Goal: Task Accomplishment & Management: Manage account settings

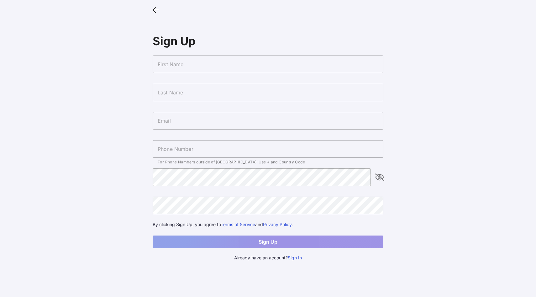
type input "clarisa@vow.app"
click at [298, 258] on button "Sign In" at bounding box center [295, 257] width 14 height 7
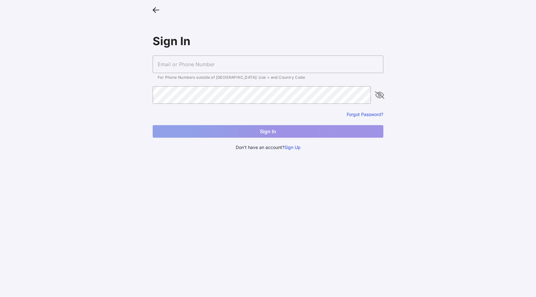
type input "clarisa@vow.app"
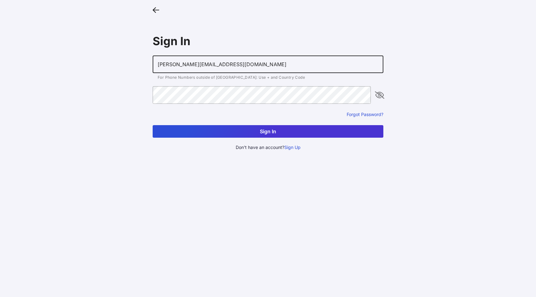
click at [248, 69] on input "clarisa@vow.app" at bounding box center [268, 64] width 231 height 18
click at [309, 85] on form "clarisa@vow.app For Phone Numbers outside of US: Use + and Country Code Forgot …" at bounding box center [268, 96] width 231 height 82
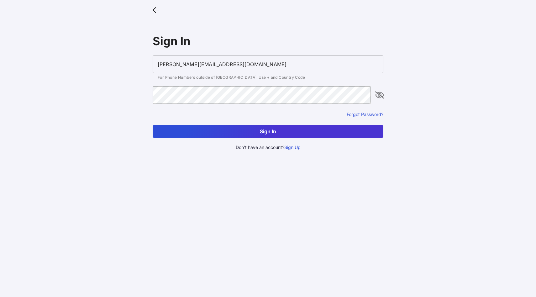
click at [299, 127] on button "Sign In" at bounding box center [268, 131] width 231 height 13
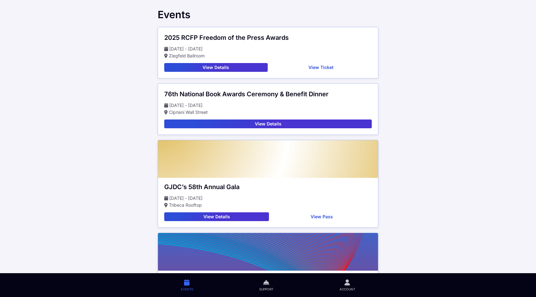
click at [328, 216] on button "View Pass" at bounding box center [321, 216] width 100 height 9
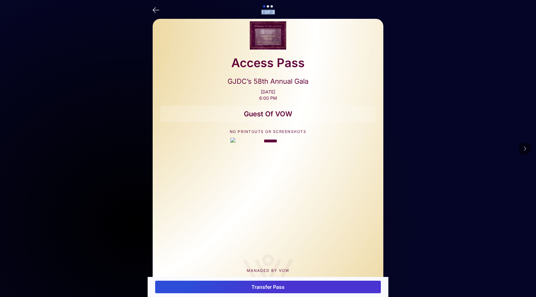
drag, startPoint x: 260, startPoint y: 13, endPoint x: 278, endPoint y: 13, distance: 17.2
click at [278, 13] on p "1 of 3" at bounding box center [268, 12] width 231 height 4
click at [525, 153] on button at bounding box center [524, 148] width 13 height 13
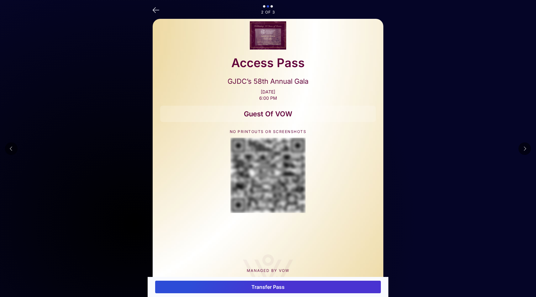
click at [525, 149] on icon at bounding box center [524, 148] width 3 height 5
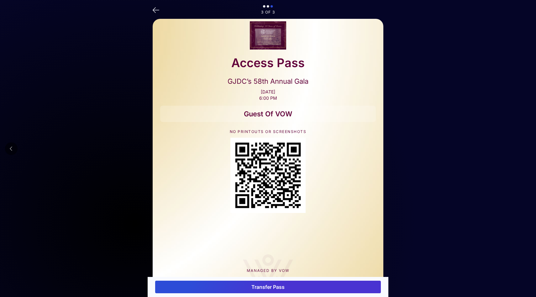
click at [525, 149] on main "3 of 3 Access Pass GJDC’s 58th Annual Gala Nov 20, 2025 6:00 PM Guest Of VOW NO…" at bounding box center [268, 157] width 536 height 314
click at [10, 148] on icon at bounding box center [11, 148] width 3 height 5
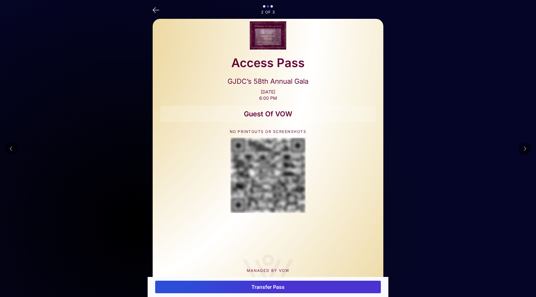
click at [10, 148] on icon at bounding box center [11, 148] width 3 height 5
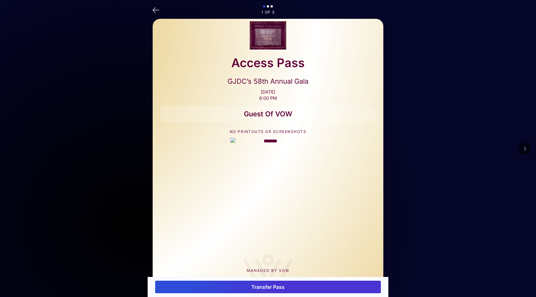
click at [255, 286] on button "Transfer Pass" at bounding box center [268, 286] width 226 height 13
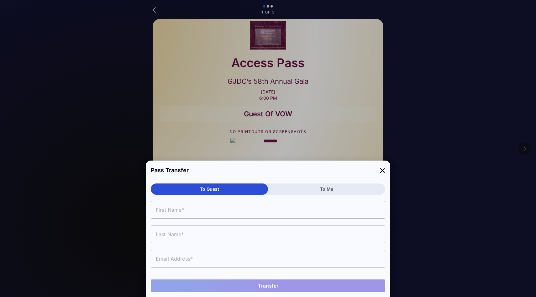
click at [324, 189] on button "To Me" at bounding box center [326, 188] width 117 height 11
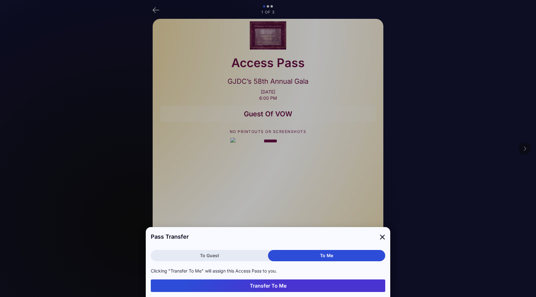
click at [268, 284] on button "Transfer To Me" at bounding box center [268, 285] width 234 height 13
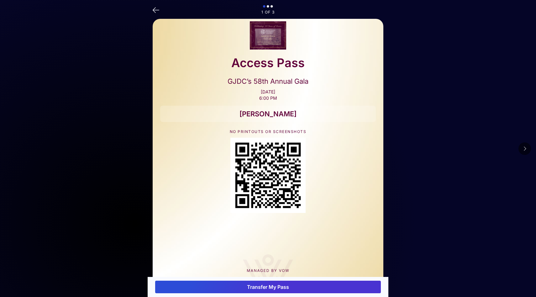
click at [523, 149] on icon at bounding box center [524, 148] width 3 height 5
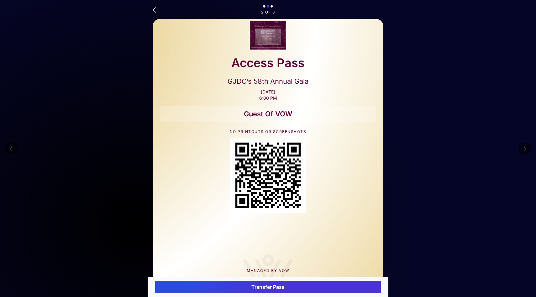
click at [254, 288] on button "Transfer Pass" at bounding box center [268, 286] width 226 height 13
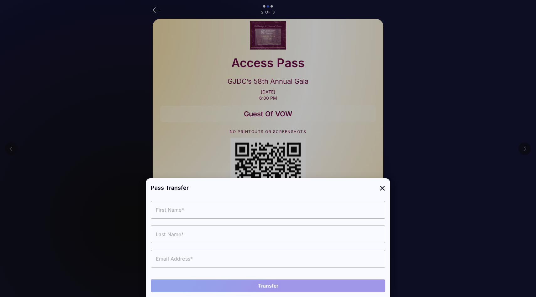
click at [382, 188] on icon at bounding box center [382, 187] width 6 height 9
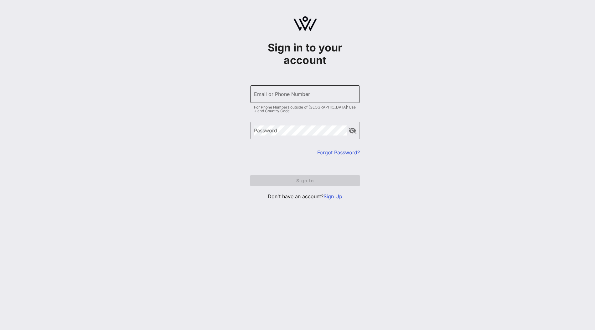
type input "clarisa@vow.app"
click at [301, 93] on input "clarisa@vow.app" at bounding box center [305, 94] width 102 height 10
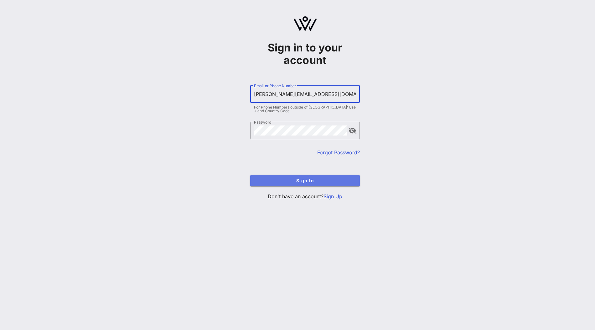
click at [259, 179] on span "Sign In" at bounding box center [305, 180] width 100 height 5
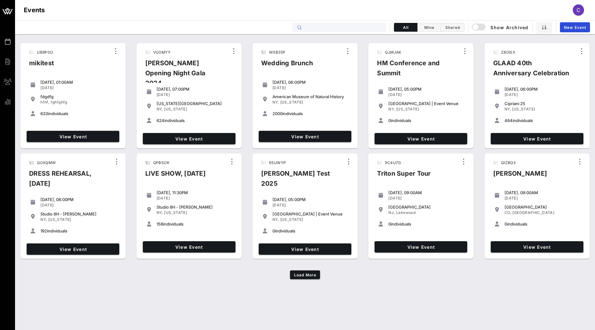
click at [344, 28] on input "text" at bounding box center [344, 27] width 78 height 8
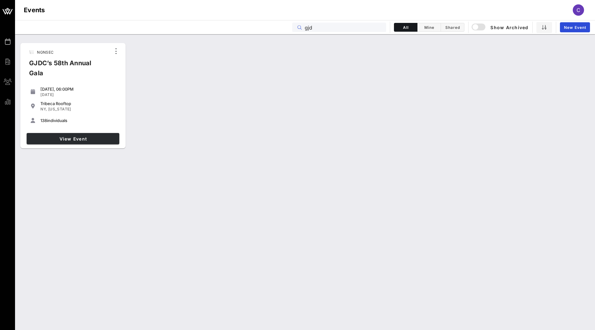
type input "gjd"
click at [104, 140] on span "View Event" at bounding box center [73, 138] width 88 height 5
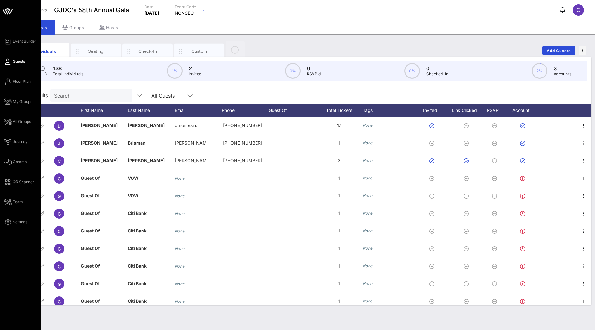
click at [14, 62] on span "Guests" at bounding box center [19, 62] width 12 height 6
click at [29, 37] on div "Event Builder Guests Floor Plan My Groups All Groups Journeys Comms QR Scanner …" at bounding box center [20, 165] width 41 height 330
click at [22, 42] on span "Event Builder" at bounding box center [24, 42] width 23 height 6
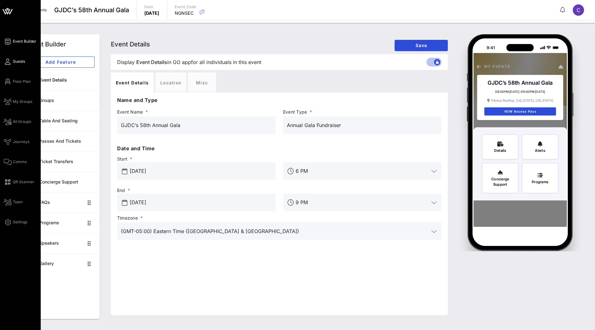
click at [21, 63] on span "Guests" at bounding box center [19, 62] width 12 height 6
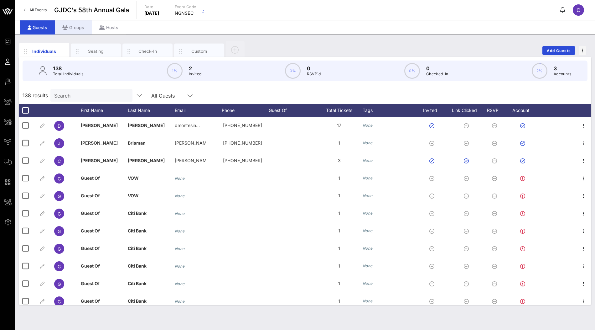
click at [75, 28] on div "Groups" at bounding box center [73, 27] width 37 height 14
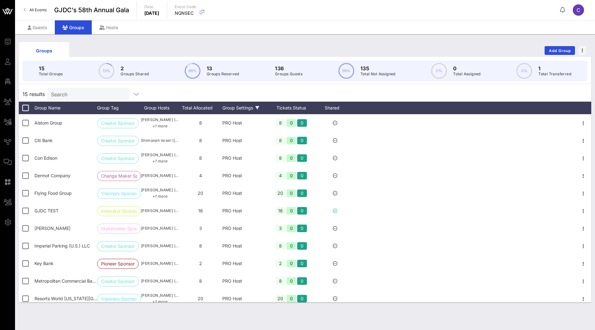
click at [248, 104] on div "Group Settings" at bounding box center [244, 107] width 44 height 13
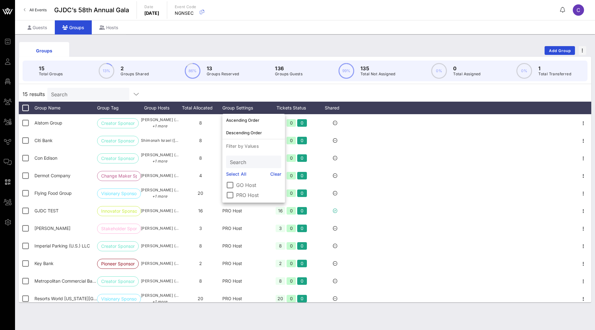
click at [247, 185] on label "GO Host" at bounding box center [258, 185] width 45 height 6
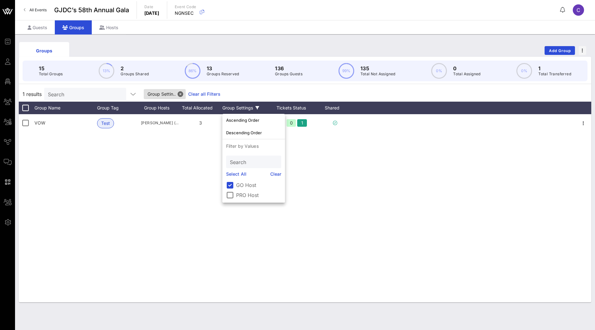
click at [561, 147] on div "VOW Test Clarisa Tanedo (clarisa@vow.app) 3 GO Host 2 0 1" at bounding box center [305, 208] width 573 height 188
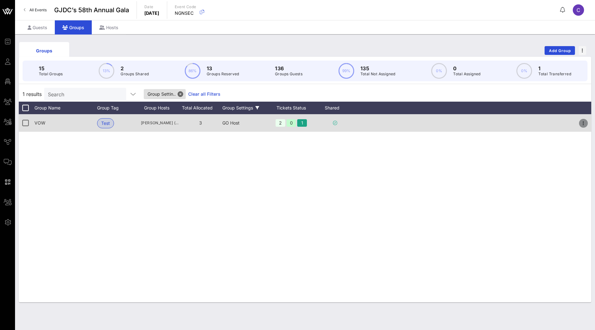
click at [582, 126] on icon "button" at bounding box center [584, 123] width 8 height 8
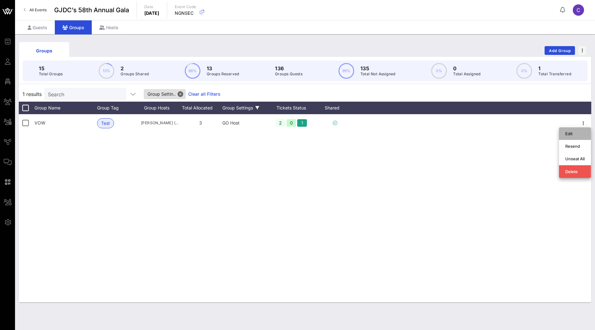
click at [575, 133] on div "Edit" at bounding box center [574, 133] width 19 height 5
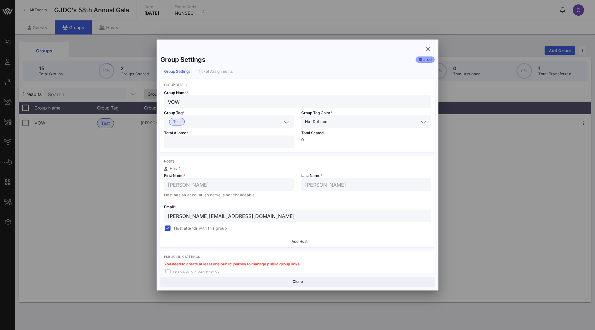
scroll to position [84, 0]
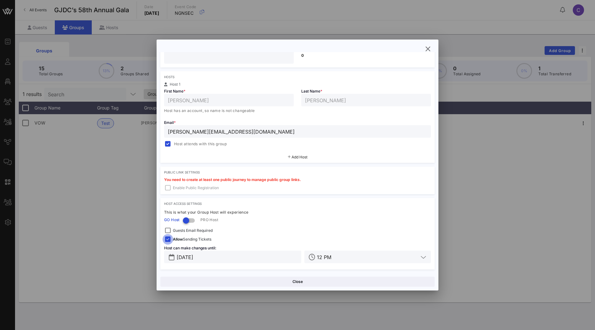
click at [168, 237] on div at bounding box center [168, 239] width 9 height 9
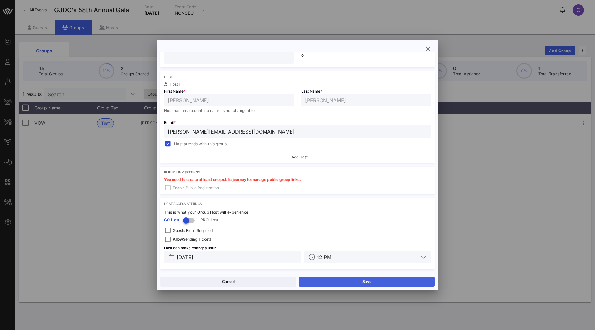
click at [349, 281] on button "Save" at bounding box center [367, 281] width 136 height 10
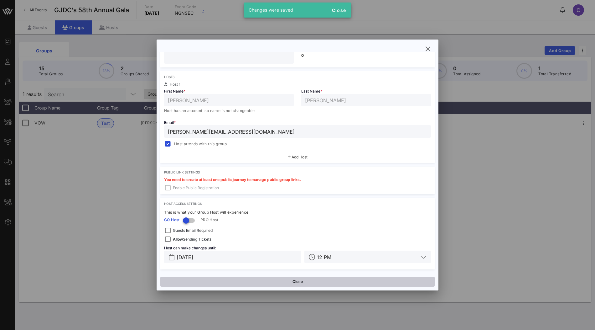
click at [275, 279] on button "Close" at bounding box center [297, 281] width 274 height 10
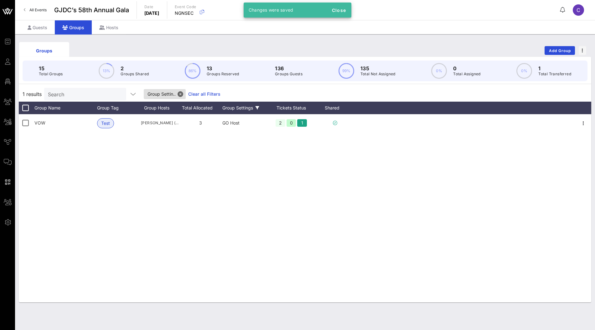
click at [254, 105] on div "Group Settings" at bounding box center [244, 107] width 44 height 13
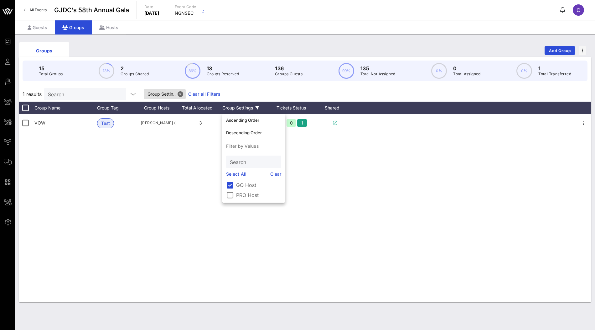
click at [237, 187] on label "GO Host" at bounding box center [258, 185] width 45 height 6
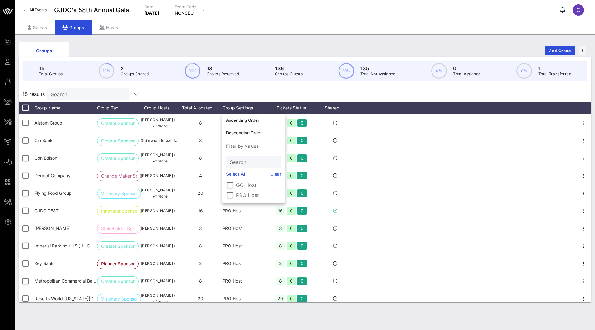
click at [237, 192] on label "PRO Host" at bounding box center [258, 195] width 45 height 6
click at [350, 91] on div "14 results Search Group Settin.. Clear all Filters" at bounding box center [305, 93] width 573 height 15
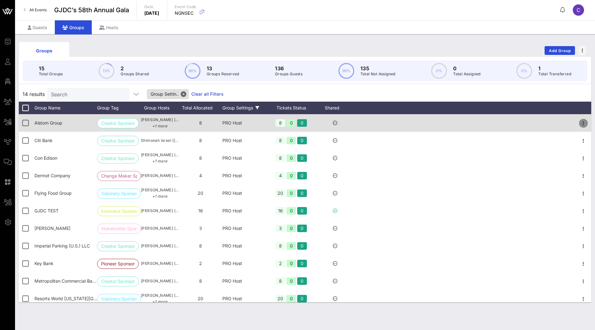
click at [584, 123] on icon "button" at bounding box center [584, 123] width 8 height 8
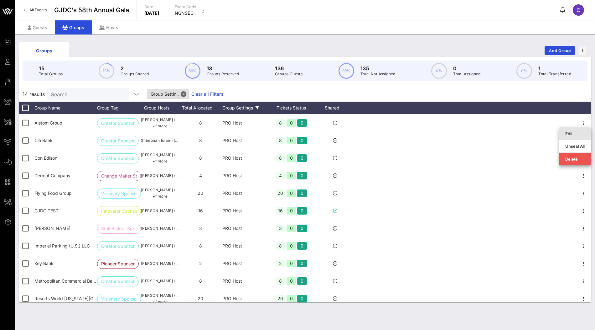
click at [576, 133] on div "Edit" at bounding box center [574, 133] width 19 height 5
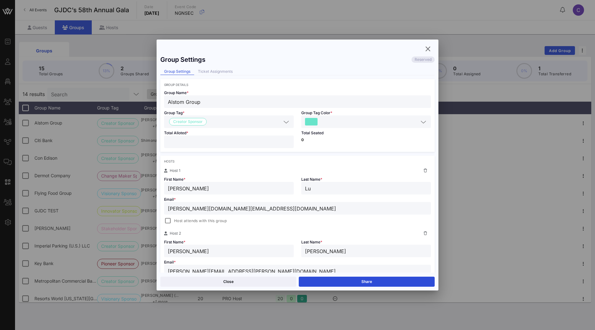
scroll to position [157, 0]
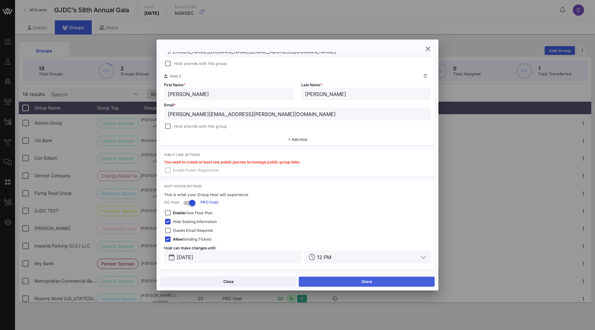
click at [325, 279] on button "Share" at bounding box center [367, 281] width 136 height 10
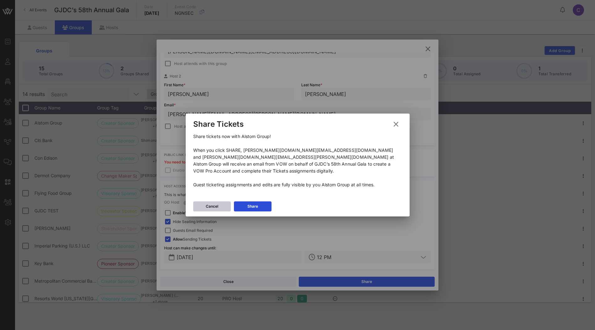
click at [208, 205] on div "Cancel" at bounding box center [212, 206] width 13 height 6
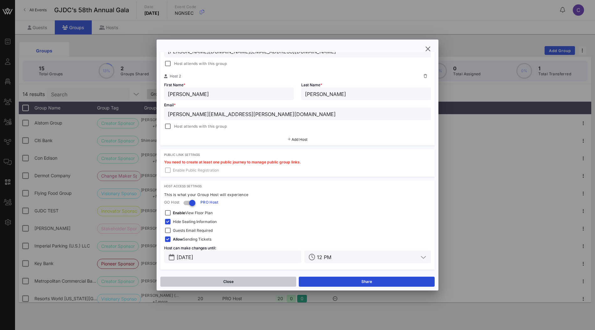
click at [230, 278] on button "Close" at bounding box center [228, 281] width 136 height 10
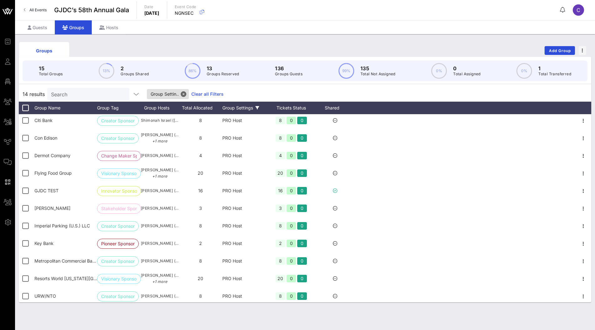
scroll to position [0, 0]
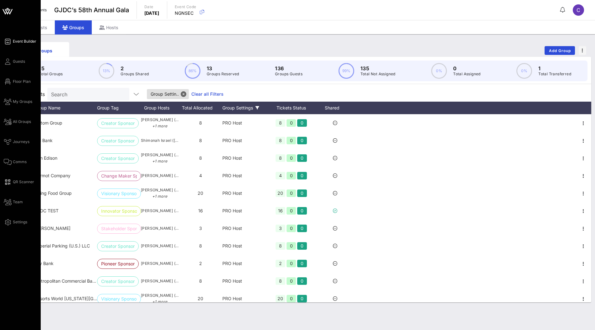
click at [24, 40] on span "Event Builder" at bounding box center [24, 42] width 23 height 6
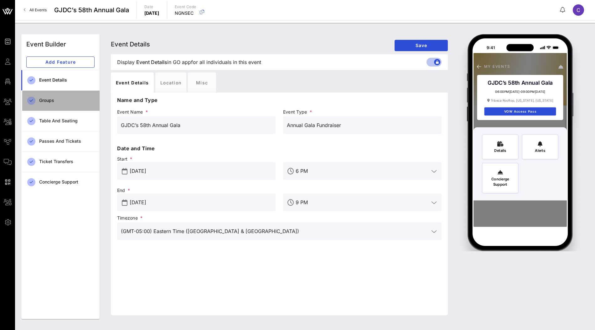
click at [65, 102] on div "Groups" at bounding box center [66, 100] width 55 height 5
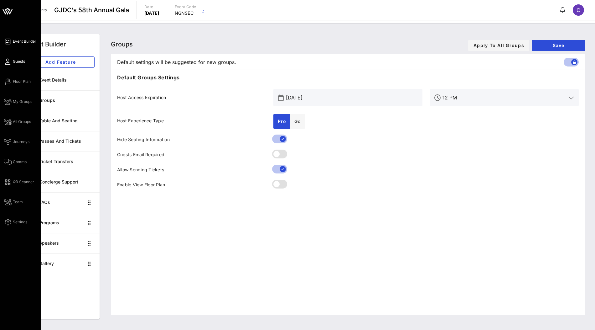
click at [20, 62] on span "Guests" at bounding box center [19, 62] width 12 height 6
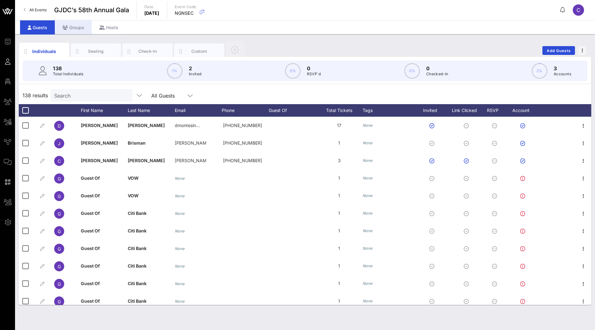
click at [74, 27] on div "Groups" at bounding box center [73, 27] width 37 height 14
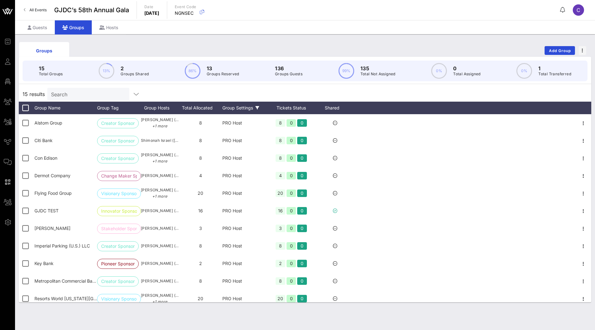
click at [239, 107] on div "Group Settings" at bounding box center [244, 107] width 44 height 13
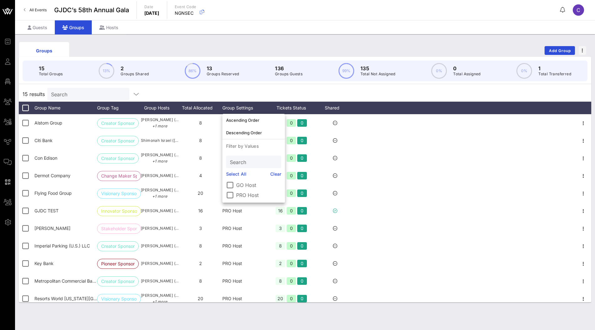
click at [238, 182] on label "GO Host" at bounding box center [258, 185] width 45 height 6
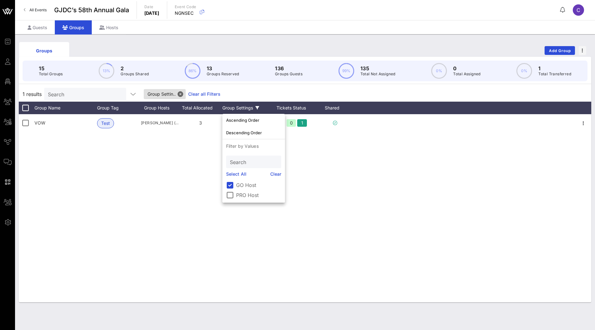
click at [329, 93] on div "1 results Search Group Settin.. Clear all Filters" at bounding box center [305, 93] width 573 height 15
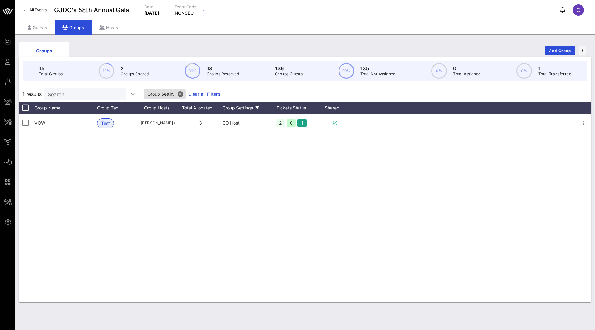
click at [198, 93] on link "Clear all Filters" at bounding box center [204, 94] width 32 height 7
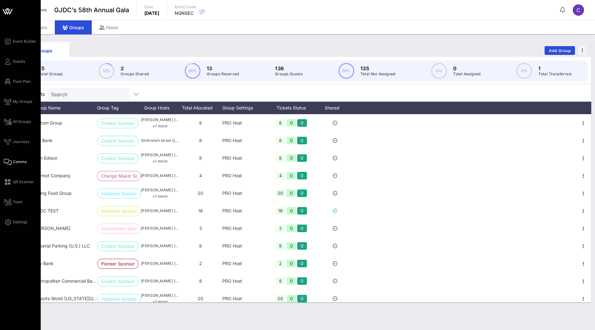
click at [17, 160] on span "Comms" at bounding box center [20, 162] width 14 height 6
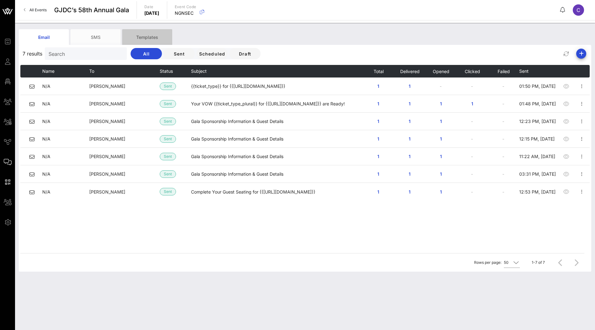
click at [151, 38] on div "Templates" at bounding box center [147, 37] width 50 height 16
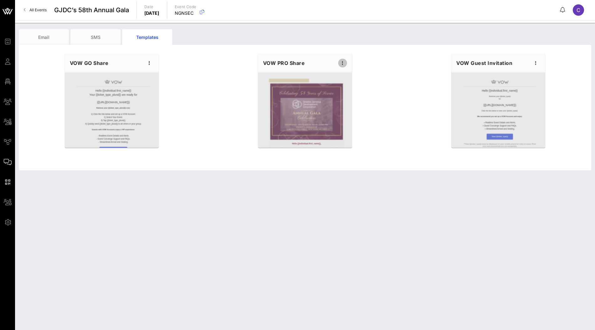
click at [343, 62] on icon "button" at bounding box center [343, 63] width 8 height 8
click at [361, 71] on div "Edit" at bounding box center [352, 73] width 28 height 13
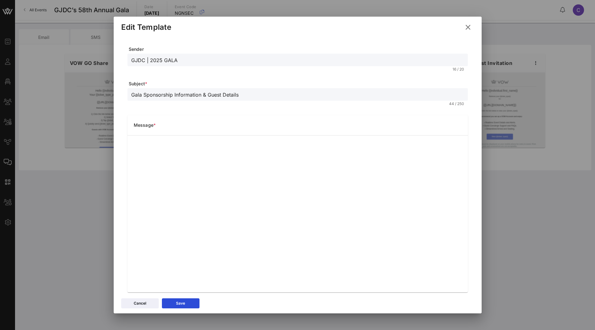
click at [468, 29] on icon at bounding box center [468, 27] width 10 height 9
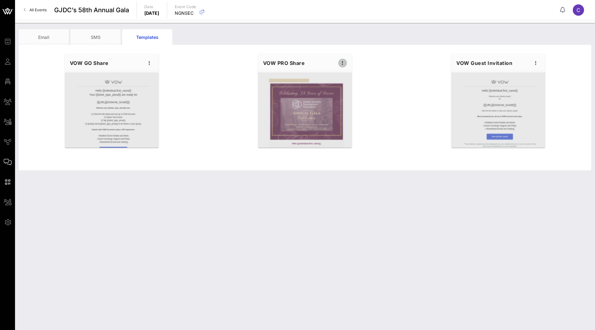
click at [343, 64] on icon "button" at bounding box center [343, 63] width 8 height 8
click at [352, 73] on div "Edit" at bounding box center [353, 73] width 16 height 5
type input "GJDC | 2025 GALA"
type input "Gala Sponsorship Information & Guest Details"
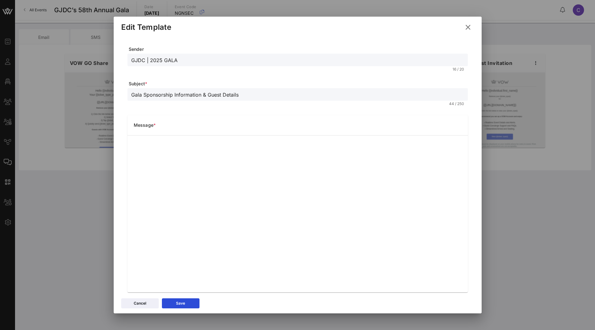
click at [466, 26] on icon at bounding box center [467, 27] width 9 height 8
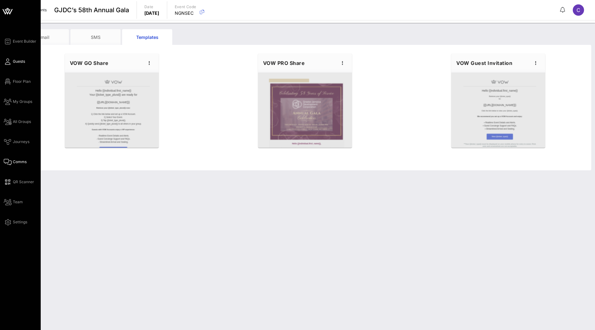
click at [12, 63] on link "Guests" at bounding box center [14, 62] width 21 height 8
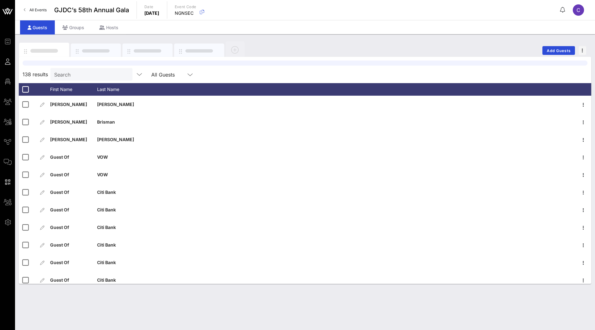
click at [310, 47] on div "Add Guests" at bounding box center [305, 50] width 573 height 20
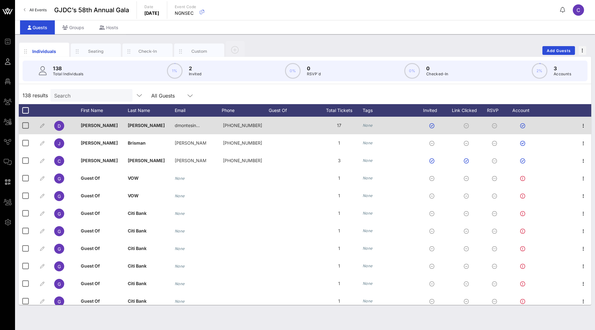
click at [370, 123] on icon "None" at bounding box center [368, 125] width 10 height 5
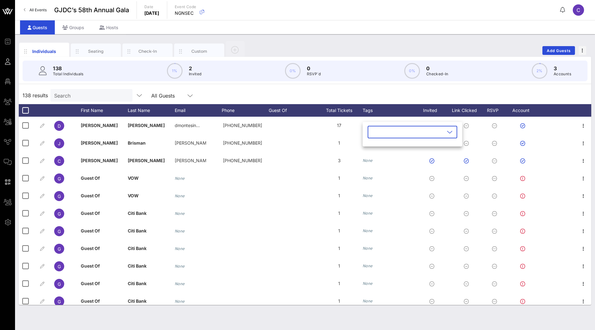
click at [392, 88] on div "138 results Search All Guests" at bounding box center [305, 95] width 573 height 18
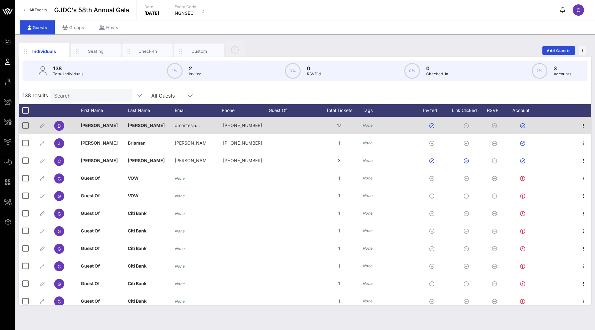
click at [367, 126] on icon "None" at bounding box center [368, 125] width 10 height 5
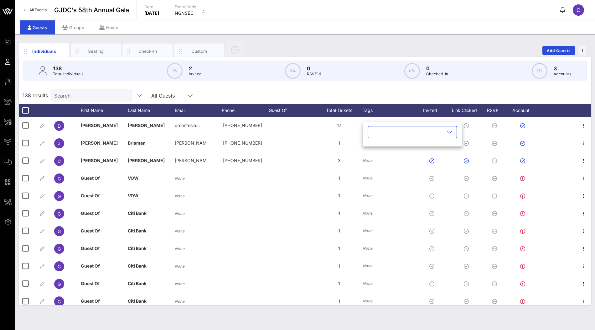
click at [396, 89] on div "138 results Search All Guests" at bounding box center [305, 95] width 573 height 18
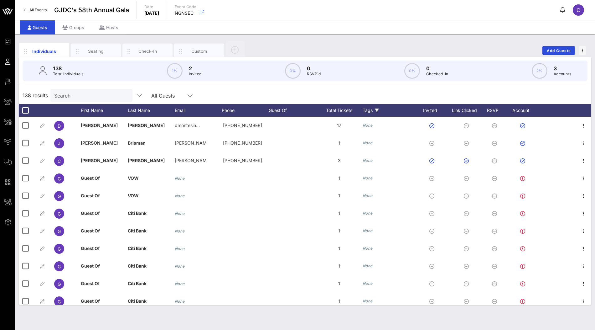
click at [378, 112] on div "Tags" at bounding box center [389, 110] width 53 height 13
click at [386, 93] on div "138 results Search All Guests" at bounding box center [305, 95] width 573 height 18
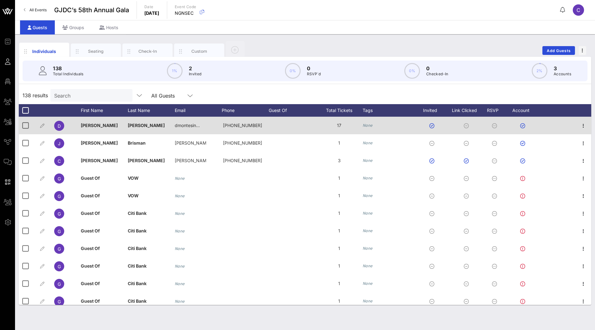
click at [369, 125] on icon "None" at bounding box center [368, 125] width 10 height 5
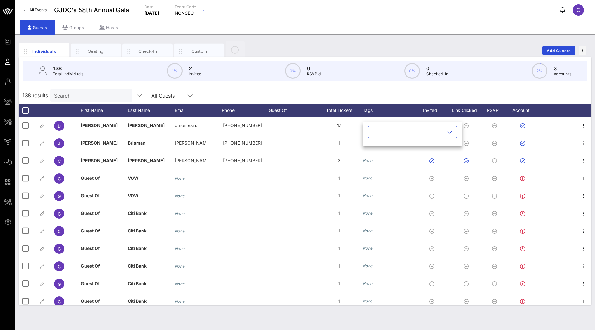
click at [382, 131] on input "text" at bounding box center [407, 132] width 73 height 10
click at [382, 92] on div "138 results Search All Guests" at bounding box center [305, 95] width 573 height 18
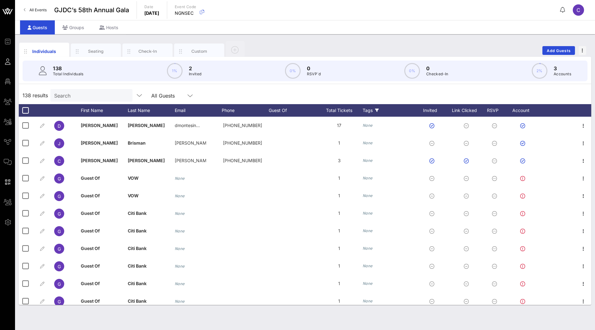
click at [375, 112] on div "Tags" at bounding box center [389, 110] width 53 height 13
click at [351, 97] on div "138 results Search All Guests" at bounding box center [305, 95] width 573 height 18
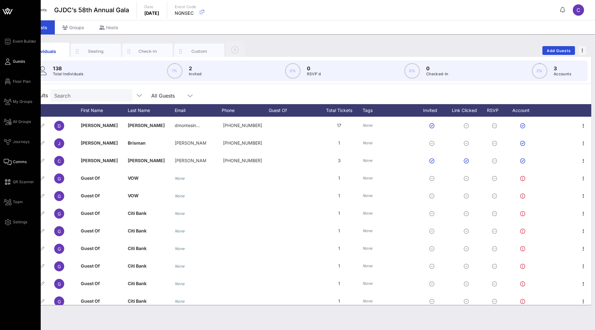
click at [14, 159] on span "Comms" at bounding box center [20, 162] width 14 height 6
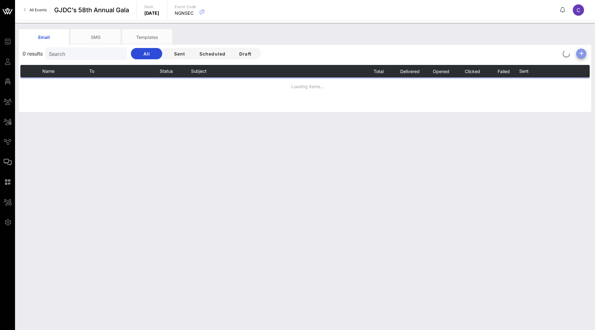
click at [583, 52] on icon "button" at bounding box center [582, 54] width 8 height 8
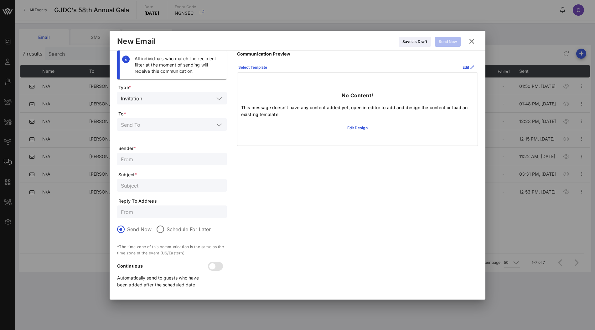
click at [257, 69] on div "Select Template" at bounding box center [252, 67] width 29 height 6
click at [362, 62] on div "Select Template Edit" at bounding box center [357, 67] width 241 height 10
click at [168, 124] on input "text" at bounding box center [167, 124] width 93 height 8
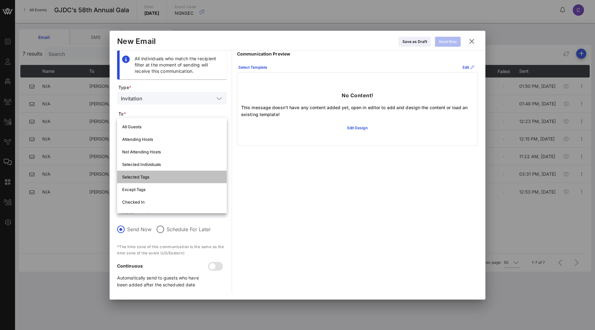
click at [145, 179] on div "Selected Tags" at bounding box center [172, 176] width 100 height 5
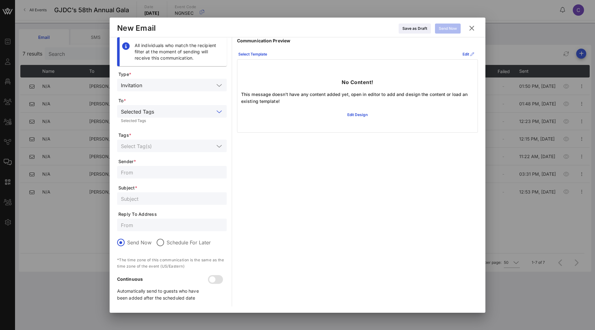
click at [172, 143] on input "text" at bounding box center [167, 146] width 93 height 8
type input "Comp"
click at [189, 127] on form "Type * Invitation To * Selected Tags Selected Tags Tags * Sender * Subject * Re…" at bounding box center [172, 188] width 110 height 235
click at [259, 54] on div "Select Template" at bounding box center [252, 54] width 29 height 6
click at [339, 48] on div "Communication Preview Select Template Edit No Content! This message doesn't hav…" at bounding box center [357, 84] width 241 height 95
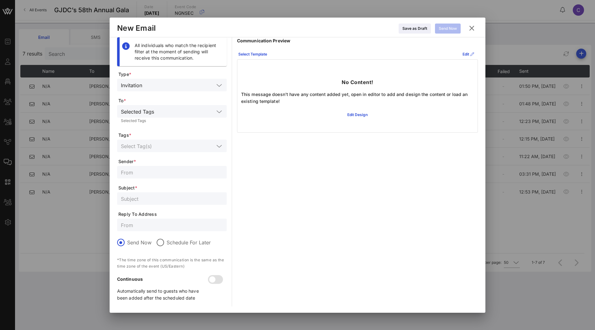
click at [153, 172] on input "text" at bounding box center [172, 172] width 102 height 8
click at [147, 222] on input "text" at bounding box center [172, 225] width 102 height 8
drag, startPoint x: 140, startPoint y: 224, endPoint x: 124, endPoint y: 225, distance: 16.0
click at [124, 225] on input "text" at bounding box center [172, 225] width 102 height 8
click at [474, 30] on icon at bounding box center [471, 28] width 9 height 8
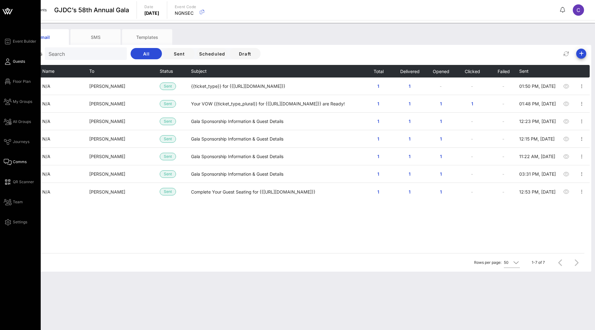
click at [22, 63] on span "Guests" at bounding box center [19, 62] width 12 height 6
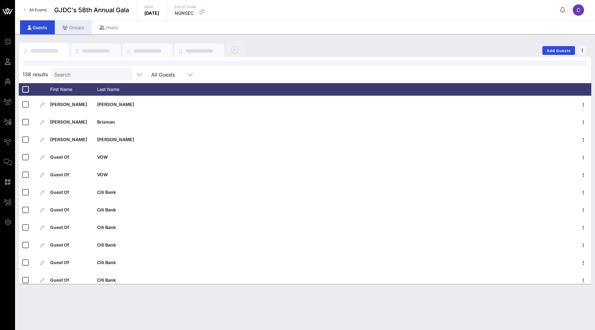
click at [77, 29] on div "Groups" at bounding box center [73, 27] width 37 height 14
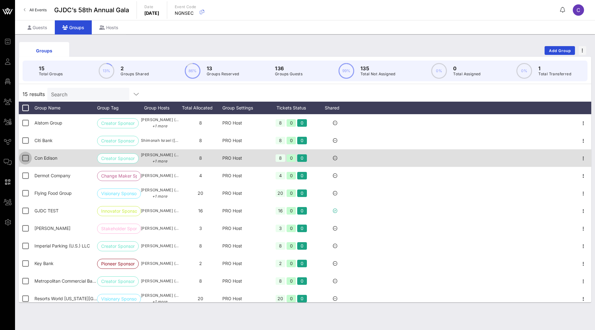
click at [25, 159] on div at bounding box center [25, 158] width 11 height 11
click at [26, 158] on div at bounding box center [25, 158] width 11 height 11
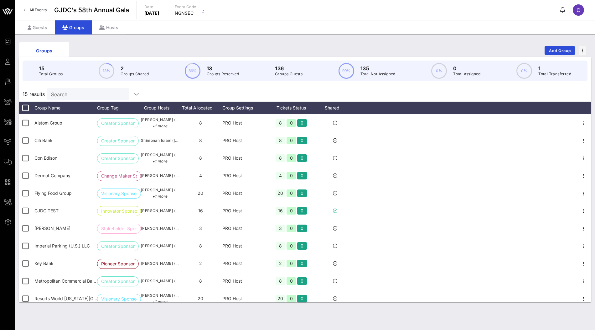
click at [358, 92] on div "15 results Search" at bounding box center [305, 93] width 573 height 15
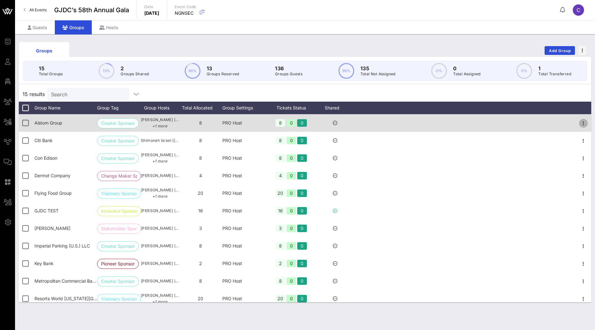
click at [585, 122] on icon "button" at bounding box center [584, 123] width 8 height 8
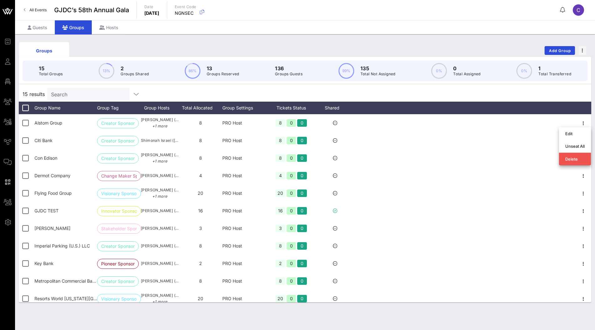
click at [544, 91] on div "15 results Search" at bounding box center [305, 93] width 573 height 15
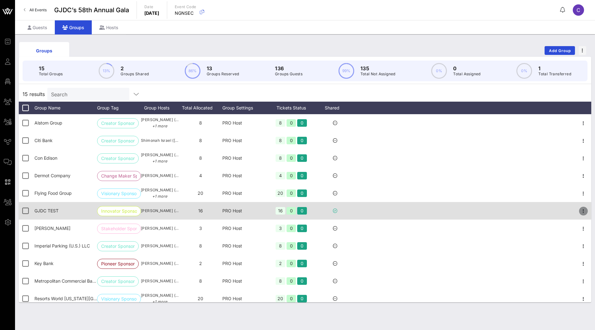
click at [584, 210] on icon "button" at bounding box center [584, 211] width 8 height 8
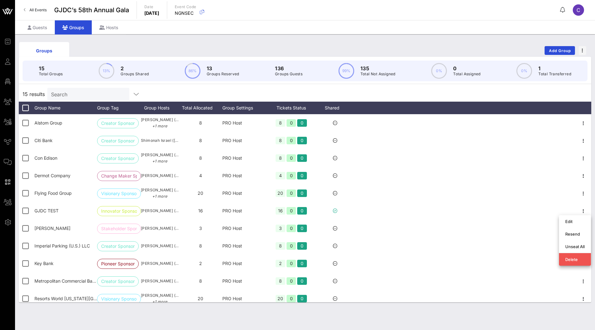
click at [479, 95] on div "15 results Search" at bounding box center [305, 93] width 573 height 15
click at [584, 49] on span "button" at bounding box center [583, 50] width 8 height 4
click at [456, 48] on div "Groups Add Group" at bounding box center [305, 50] width 573 height 20
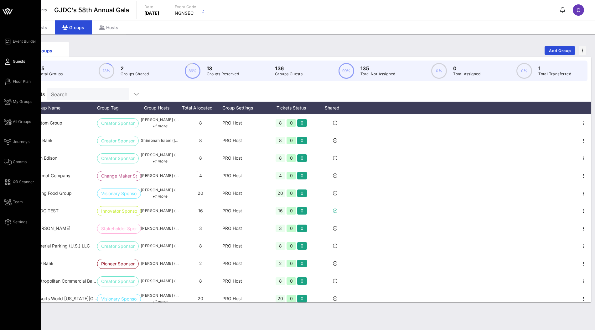
click at [18, 62] on span "Guests" at bounding box center [19, 62] width 12 height 6
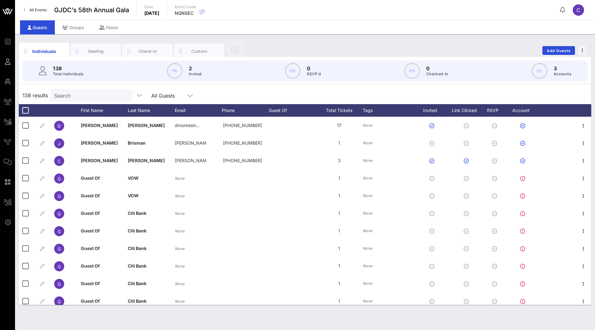
click at [273, 45] on div "Individuals Seating Check-In Custom Add Guests" at bounding box center [305, 50] width 573 height 20
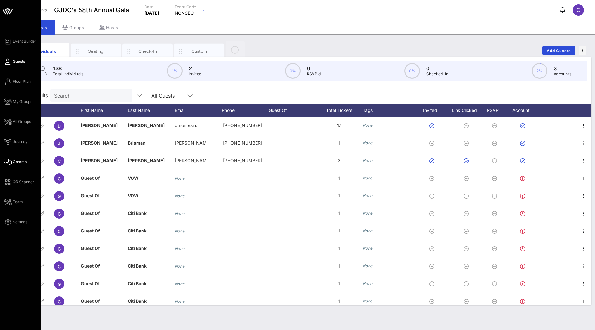
click at [15, 161] on span "Comms" at bounding box center [20, 162] width 14 height 6
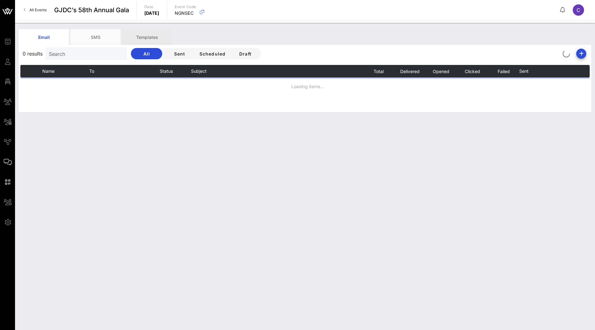
click at [155, 40] on div "Templates" at bounding box center [147, 37] width 50 height 16
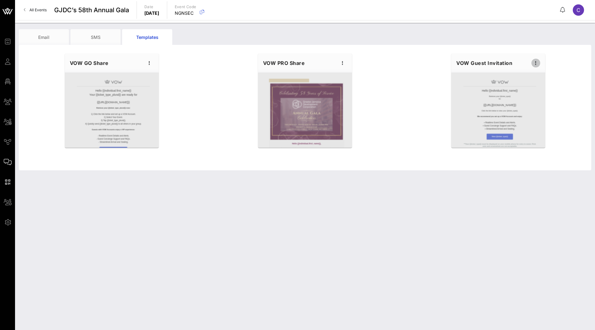
click at [539, 64] on icon "button" at bounding box center [536, 63] width 8 height 8
click at [540, 79] on div "Edit" at bounding box center [546, 73] width 28 height 13
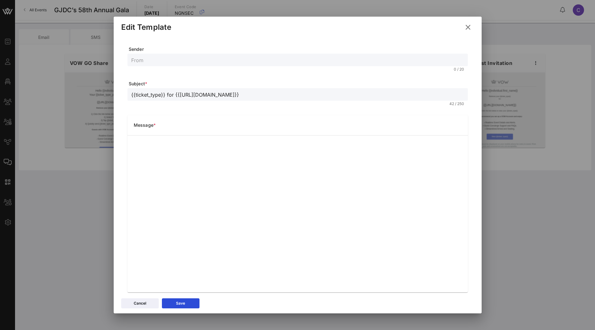
click at [469, 28] on icon at bounding box center [467, 27] width 9 height 8
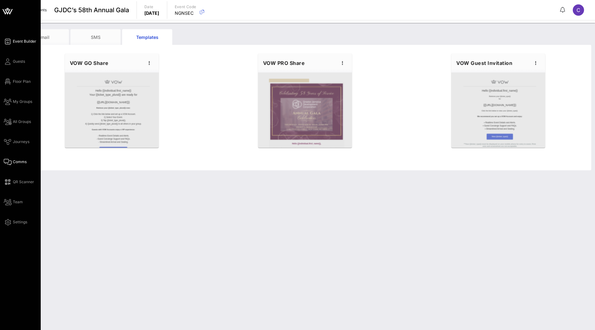
click at [18, 42] on span "Event Builder" at bounding box center [24, 42] width 23 height 6
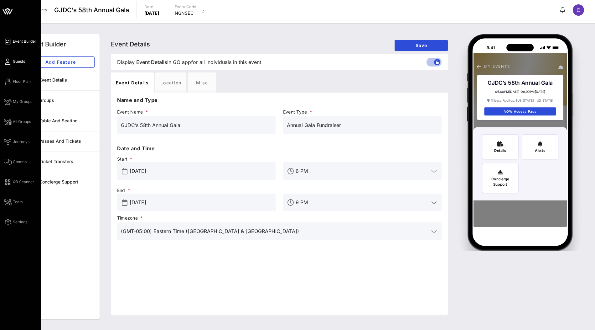
click at [17, 60] on span "Guests" at bounding box center [19, 62] width 12 height 6
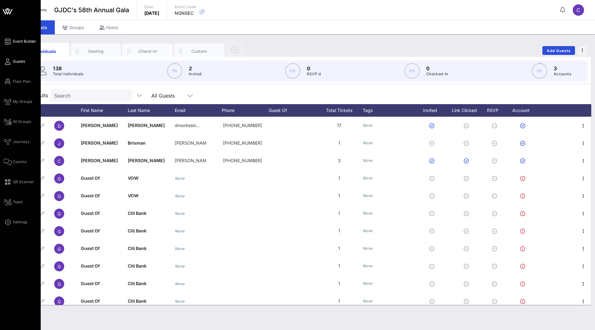
click at [19, 40] on span "Event Builder" at bounding box center [24, 42] width 23 height 6
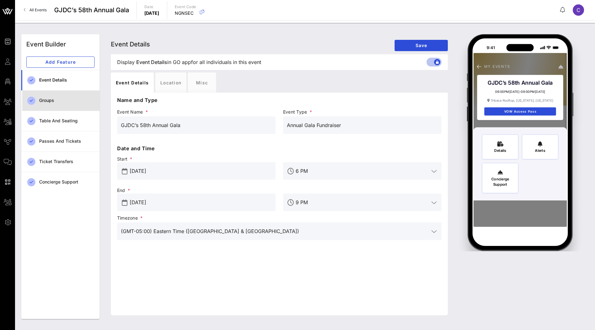
click at [62, 94] on div "Groups" at bounding box center [66, 100] width 55 height 13
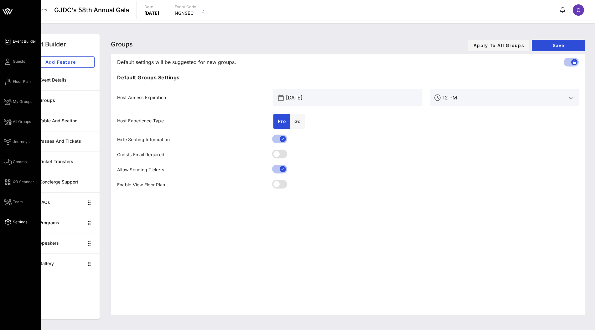
click at [14, 222] on span "Settings" at bounding box center [20, 222] width 14 height 6
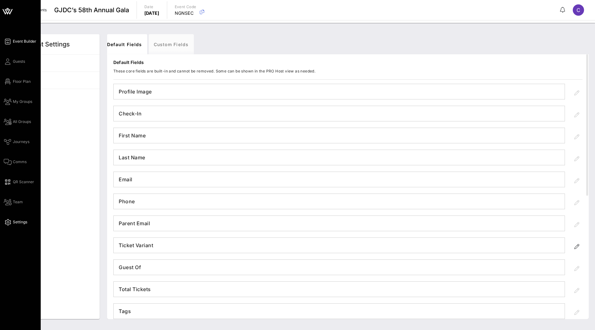
click at [23, 42] on span "Event Builder" at bounding box center [24, 42] width 23 height 6
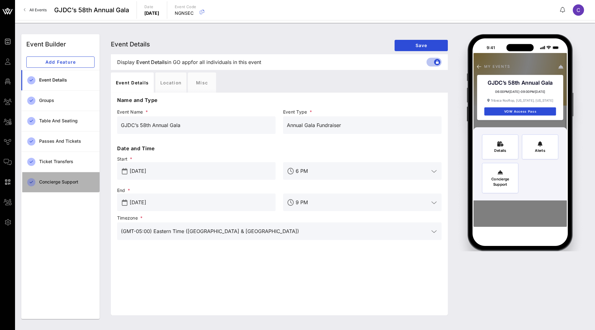
click at [62, 181] on div "Concierge Support" at bounding box center [66, 181] width 55 height 5
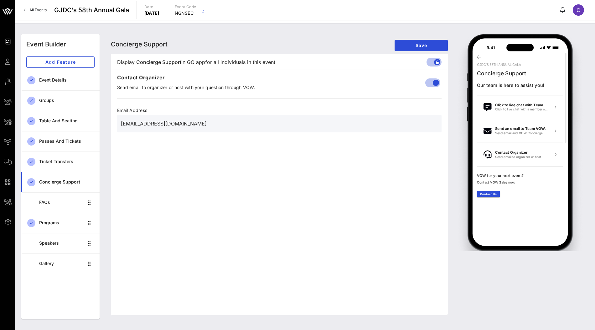
click at [187, 124] on input "dmontesino@gjdc.org" at bounding box center [279, 123] width 317 height 10
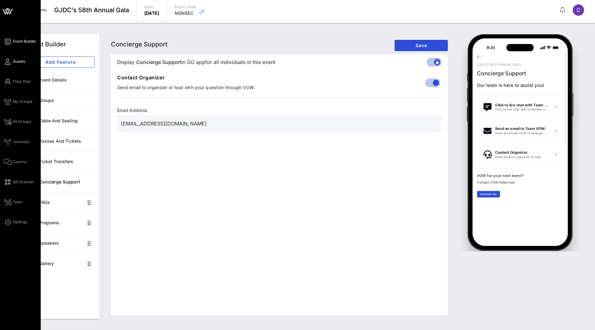
click at [17, 63] on span "Guests" at bounding box center [19, 62] width 12 height 6
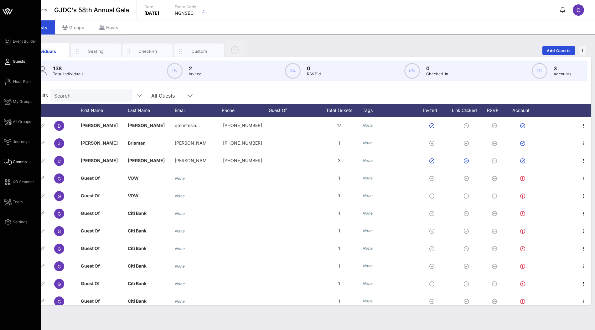
click at [18, 164] on link "Comms" at bounding box center [15, 162] width 23 height 8
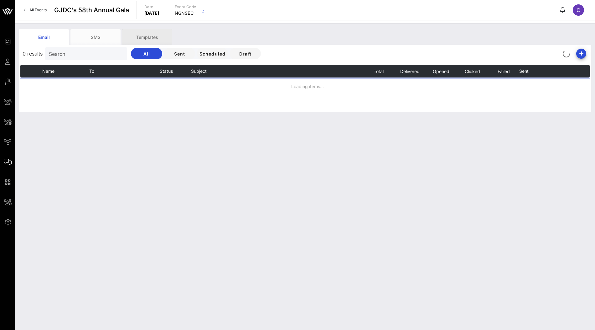
click at [154, 41] on div "Templates" at bounding box center [147, 37] width 50 height 16
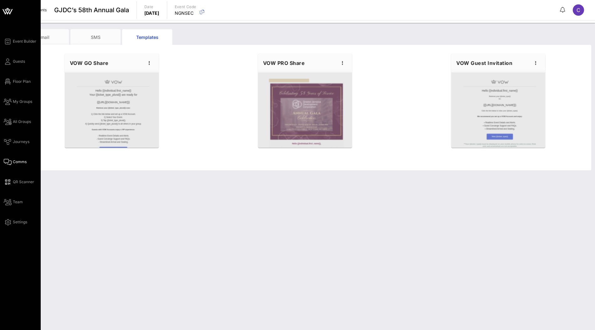
click at [7, 11] on icon at bounding box center [7, 11] width 15 height 15
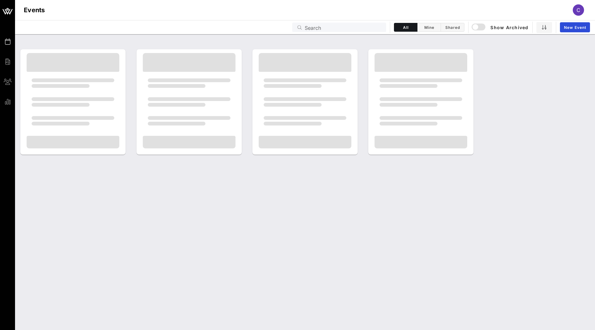
click at [328, 29] on input "Search" at bounding box center [344, 27] width 78 height 8
type input "n"
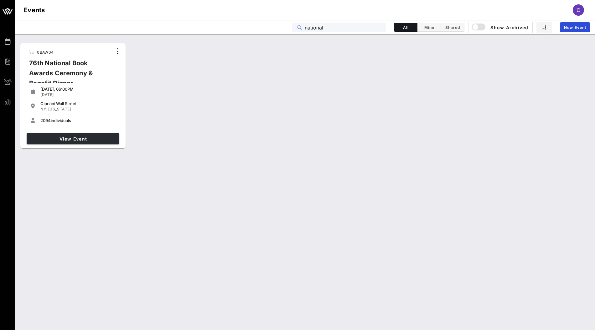
type input "national"
click at [99, 139] on span "View Event" at bounding box center [73, 138] width 88 height 5
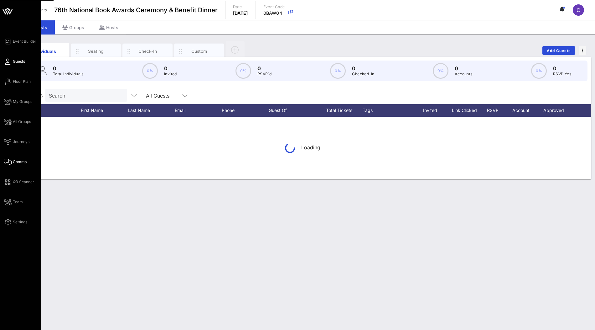
click at [18, 162] on span "Comms" at bounding box center [20, 162] width 14 height 6
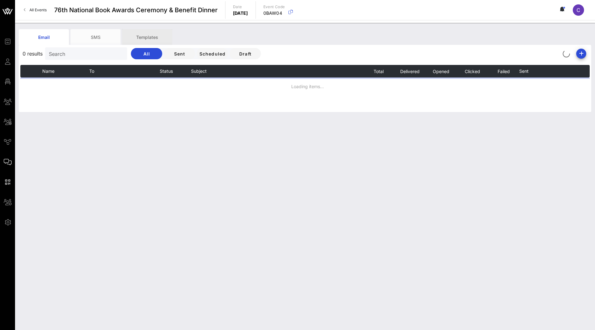
click at [157, 38] on div "Templates" at bounding box center [147, 37] width 50 height 16
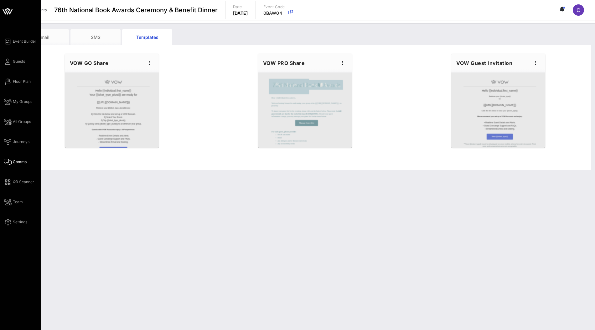
click at [9, 12] on icon at bounding box center [7, 11] width 15 height 15
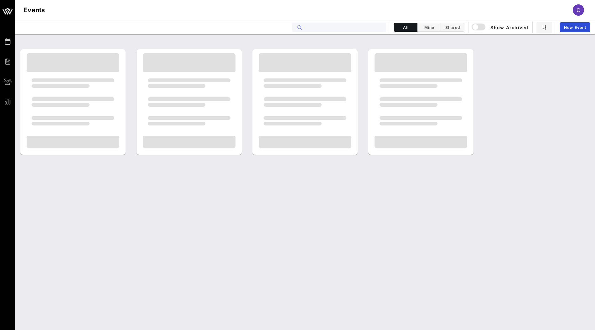
click at [319, 29] on input "text" at bounding box center [344, 27] width 78 height 8
type input "a"
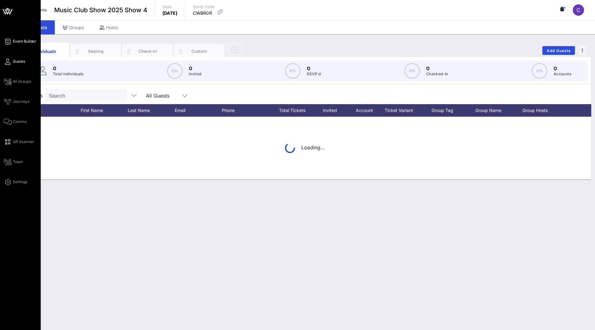
click at [25, 42] on span "Event Builder" at bounding box center [24, 42] width 23 height 6
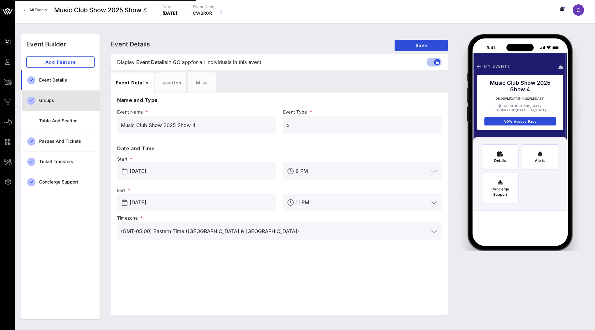
click at [66, 102] on div "Groups" at bounding box center [66, 100] width 55 height 5
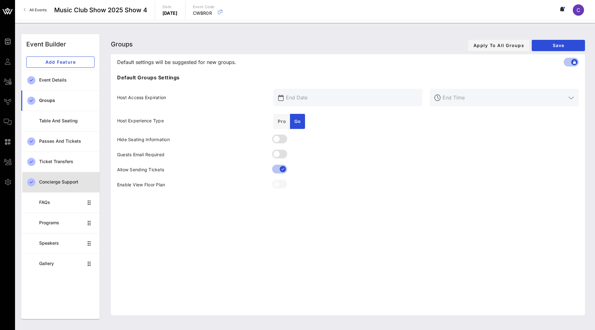
click at [57, 177] on div "Concierge Support" at bounding box center [66, 181] width 55 height 13
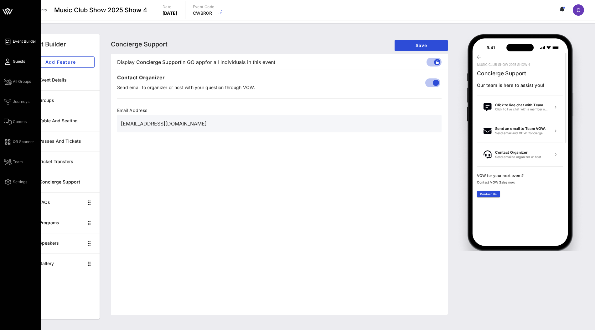
click at [18, 62] on span "Guests" at bounding box center [19, 62] width 12 height 6
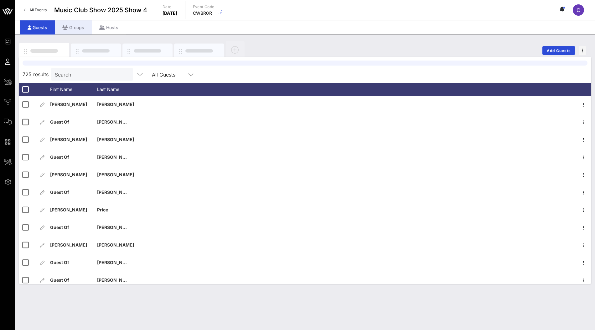
click at [80, 28] on div "Groups" at bounding box center [73, 27] width 37 height 14
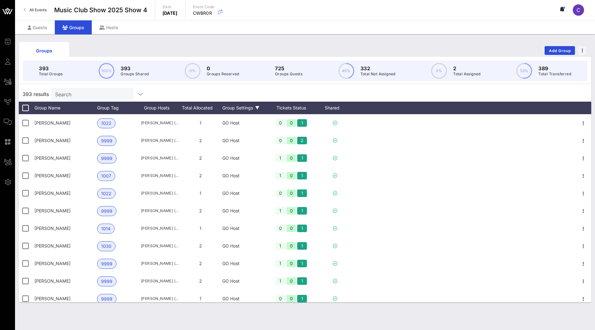
click at [242, 105] on div "Group Settings" at bounding box center [244, 107] width 44 height 13
click at [314, 42] on div "Groups Add Group" at bounding box center [305, 50] width 573 height 20
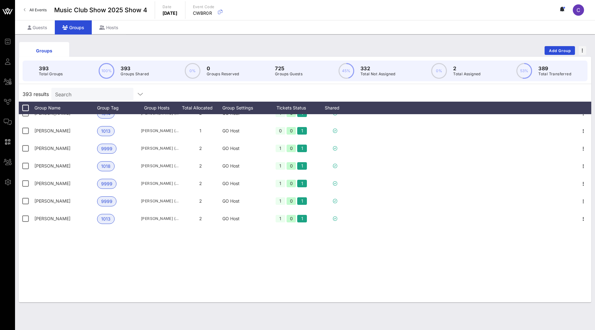
scroll to position [1143, 0]
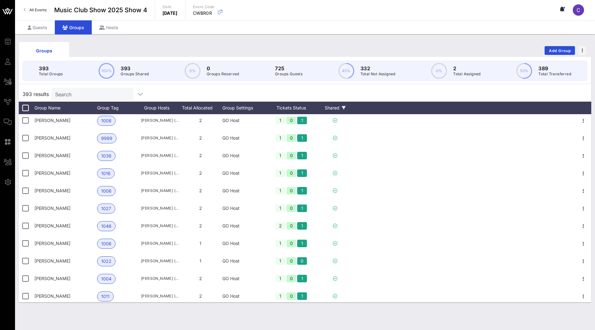
click at [340, 104] on div "Shared" at bounding box center [335, 107] width 38 height 13
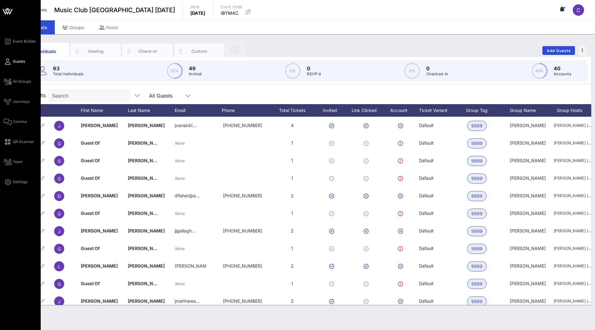
click at [24, 47] on div "Event Builder Guests All Groups Journeys Comms QR Scanner Team Settings" at bounding box center [22, 112] width 37 height 148
click at [25, 40] on span "Event Builder" at bounding box center [24, 42] width 23 height 6
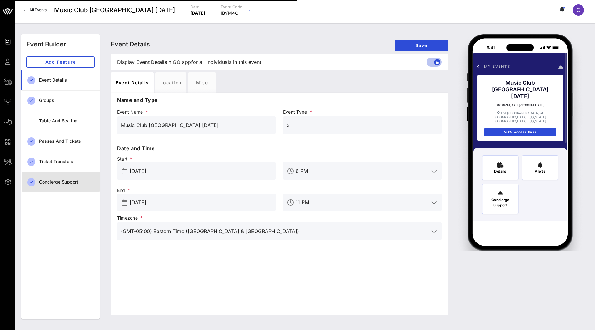
click at [49, 179] on div "Concierge Support" at bounding box center [66, 181] width 55 height 5
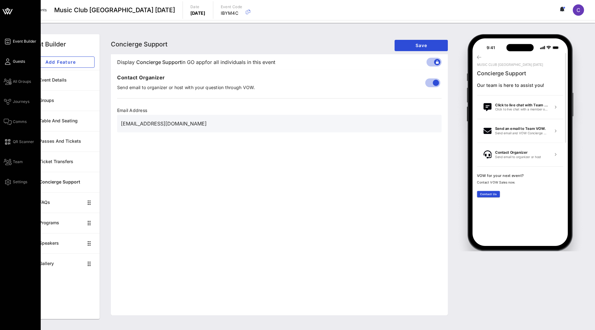
click at [23, 59] on span "Guests" at bounding box center [19, 62] width 12 height 6
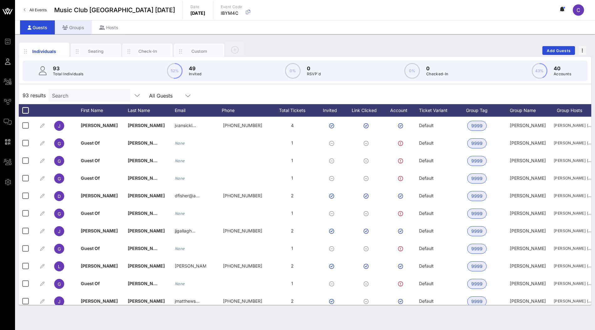
click at [74, 30] on div "Groups" at bounding box center [73, 27] width 37 height 14
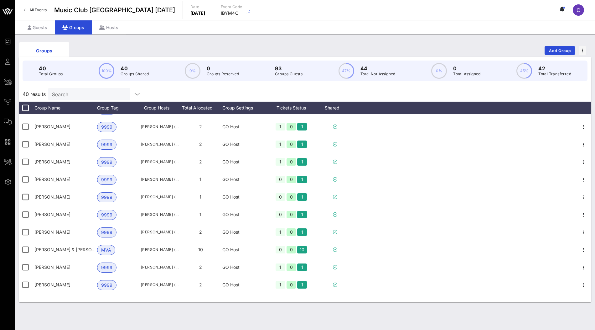
scroll to position [514, 0]
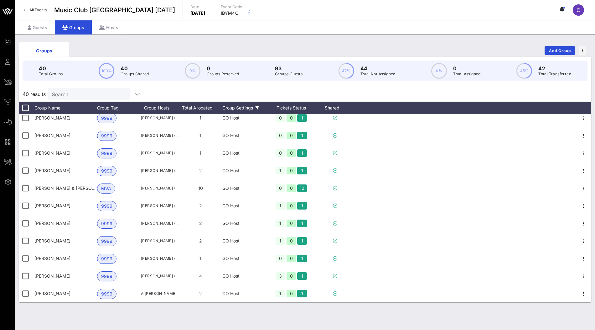
click at [252, 106] on div "Group Settings" at bounding box center [244, 107] width 44 height 13
click at [249, 90] on div "40 results Search" at bounding box center [305, 93] width 573 height 15
click at [345, 112] on div "Shared" at bounding box center [335, 107] width 38 height 13
click at [324, 92] on div "40 results Search" at bounding box center [305, 93] width 573 height 15
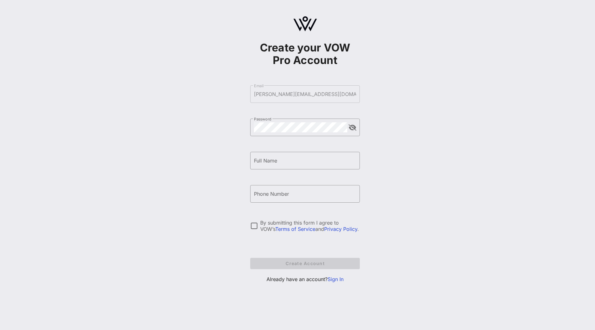
click at [340, 280] on link "Sign In" at bounding box center [336, 279] width 16 height 6
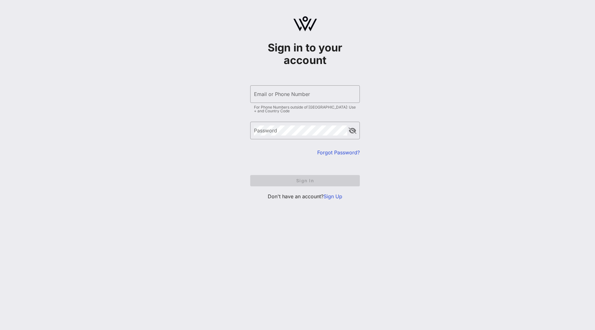
type input "[PERSON_NAME][EMAIL_ADDRESS][DOMAIN_NAME]"
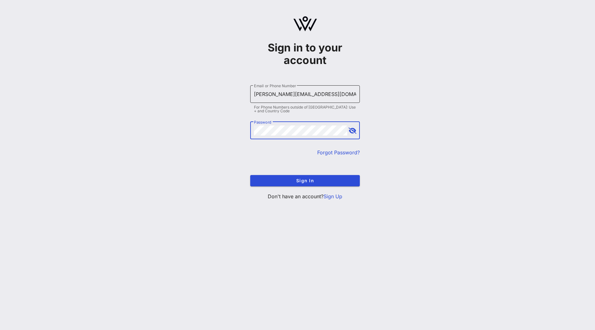
click at [310, 101] on div "Email or Phone Number [PERSON_NAME][EMAIL_ADDRESS][DOMAIN_NAME]" at bounding box center [305, 94] width 102 height 18
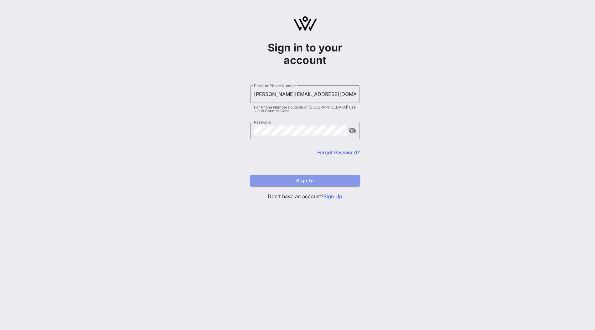
click at [305, 179] on span "Sign In" at bounding box center [305, 180] width 100 height 5
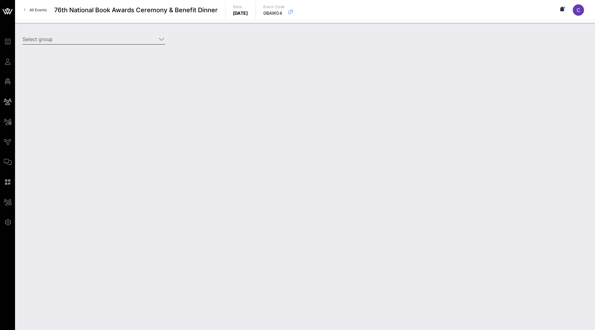
click at [148, 38] on input "Select group" at bounding box center [90, 39] width 134 height 10
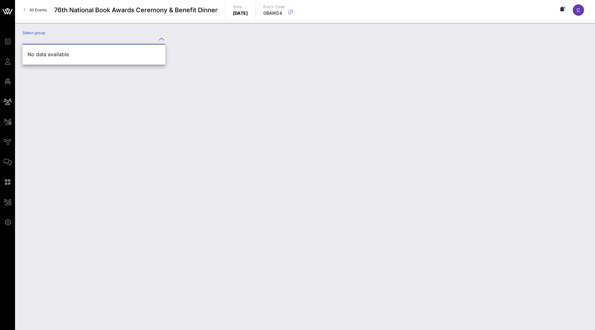
click at [208, 66] on div "Select group" at bounding box center [305, 176] width 580 height 307
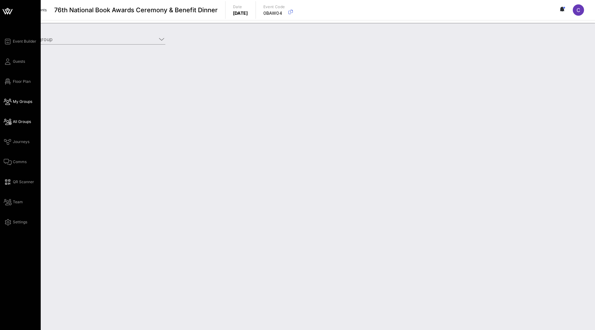
click at [18, 121] on span "All Groups" at bounding box center [22, 122] width 18 height 6
click at [21, 123] on span "All Groups" at bounding box center [22, 122] width 18 height 6
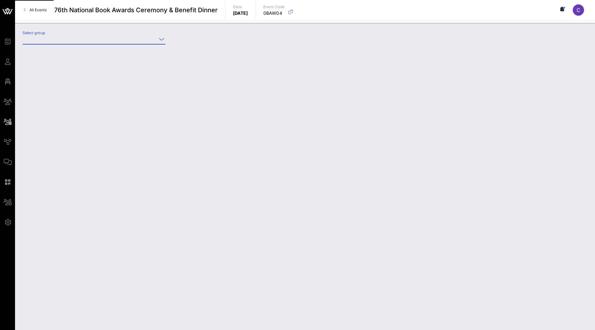
click at [73, 37] on input "Select group" at bounding box center [90, 39] width 134 height 10
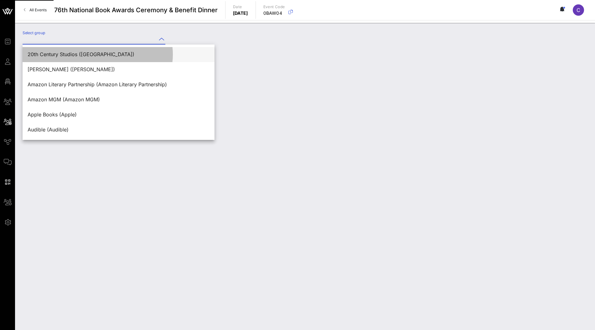
click at [63, 52] on div "20th Century Studios ([GEOGRAPHIC_DATA])" at bounding box center [119, 54] width 182 height 6
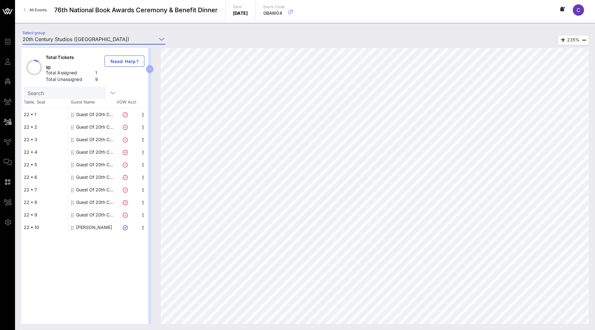
click at [83, 115] on div "Guest Of 20th Century Studios" at bounding box center [95, 114] width 39 height 13
type input "20th Century Studios (20th Century Studios) [[PERSON_NAME], [PERSON_NAME][EMAIL…"
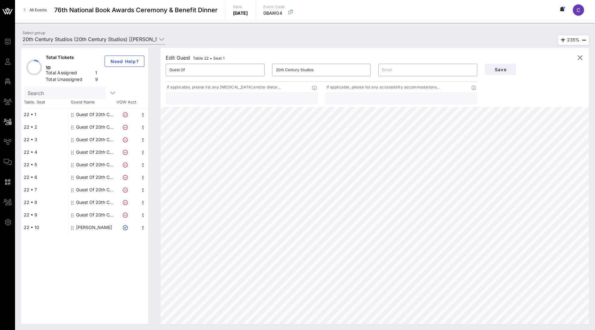
click at [85, 123] on div "Guest Of 20th Century Studios" at bounding box center [95, 127] width 39 height 13
click at [580, 57] on icon "button" at bounding box center [580, 58] width 8 height 8
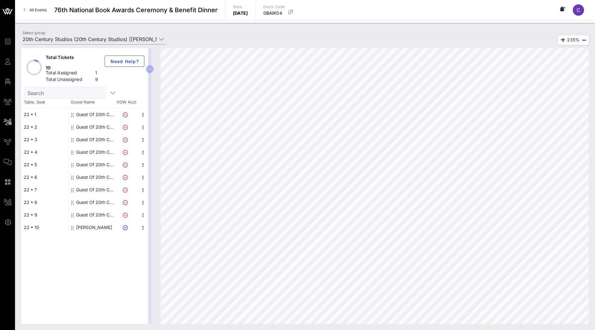
click at [84, 58] on div "Total Tickets" at bounding box center [69, 58] width 47 height 8
click at [151, 67] on button "button" at bounding box center [150, 69] width 8 height 8
